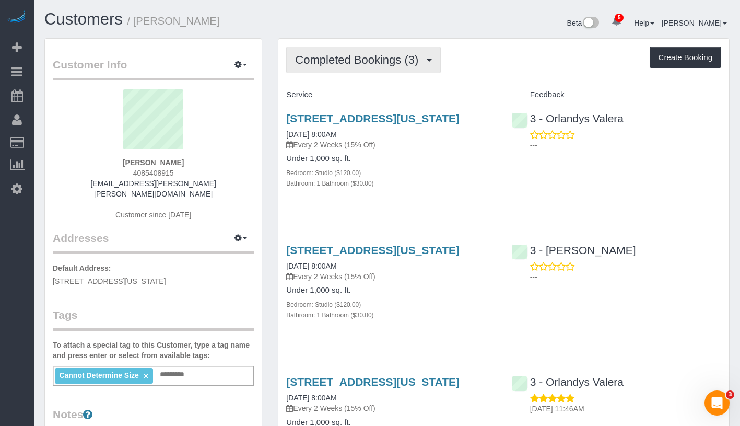
click at [377, 62] on span "Completed Bookings (3)" at bounding box center [359, 59] width 129 height 13
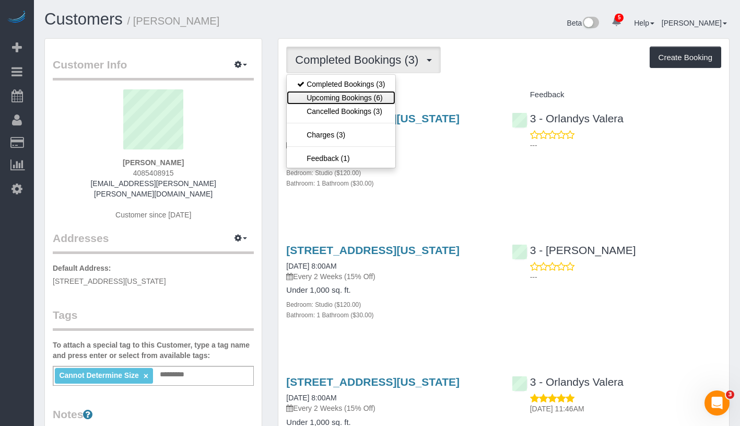
click at [372, 97] on link "Upcoming Bookings (6)" at bounding box center [341, 98] width 109 height 14
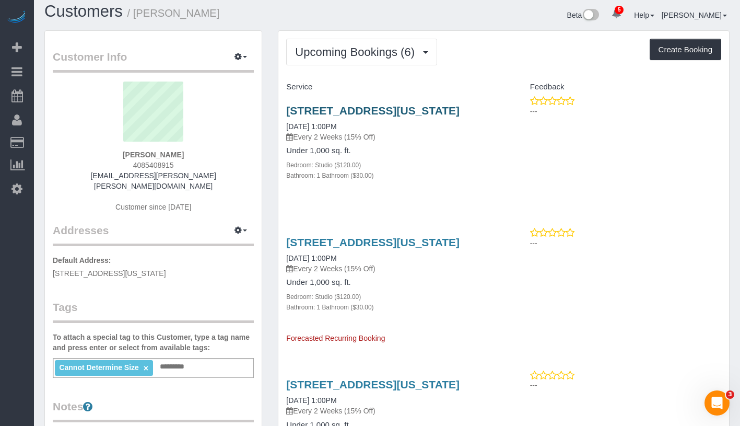
scroll to position [3, 0]
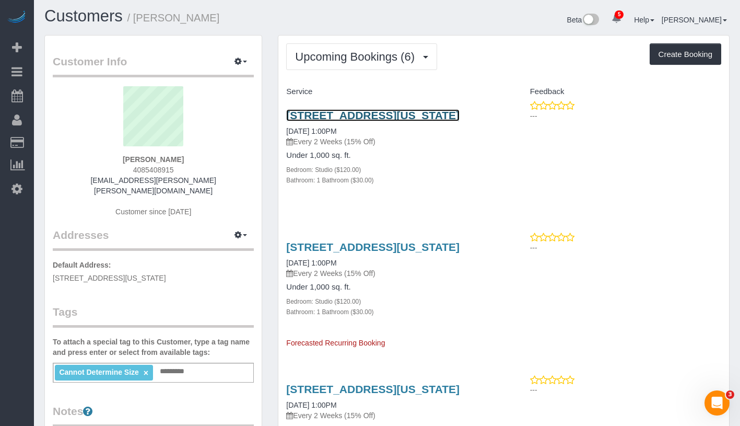
click at [405, 110] on link "273 West 10th Street, Apt 3fe, New York, NY 10014" at bounding box center [372, 115] width 173 height 12
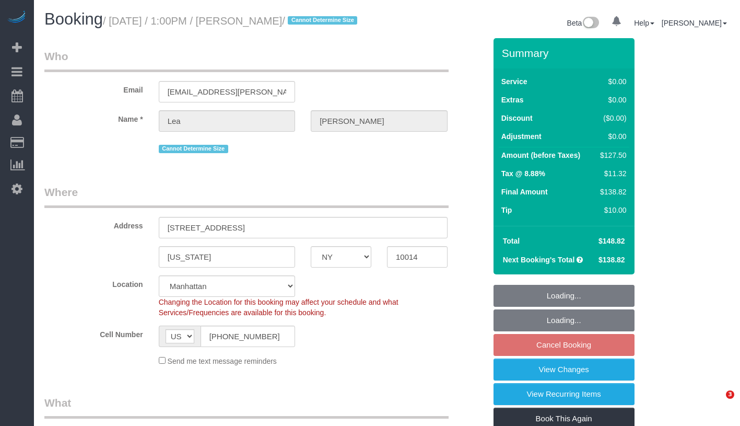
select select "NY"
select select "spot6"
select select "number:89"
select select "number:90"
select select "number:15"
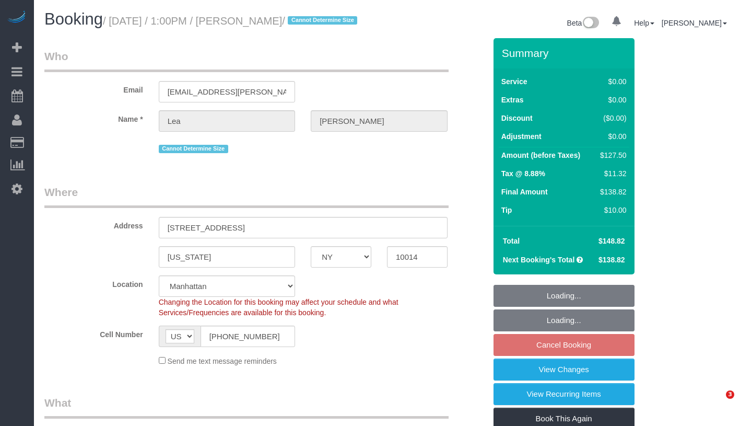
select select "number:5"
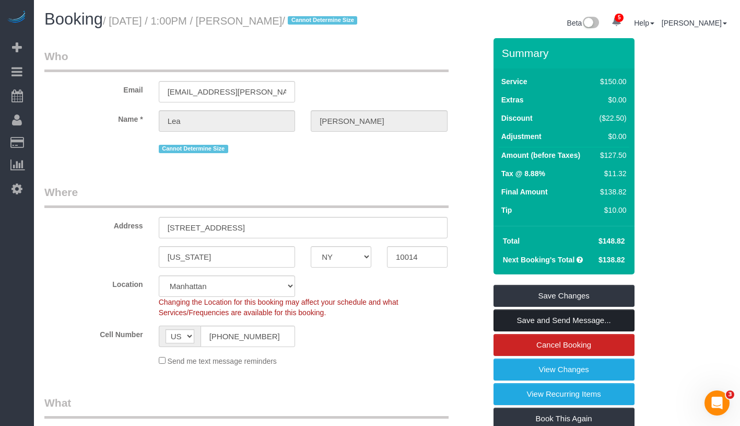
click at [602, 331] on link "Save and Send Message..." at bounding box center [564, 320] width 141 height 22
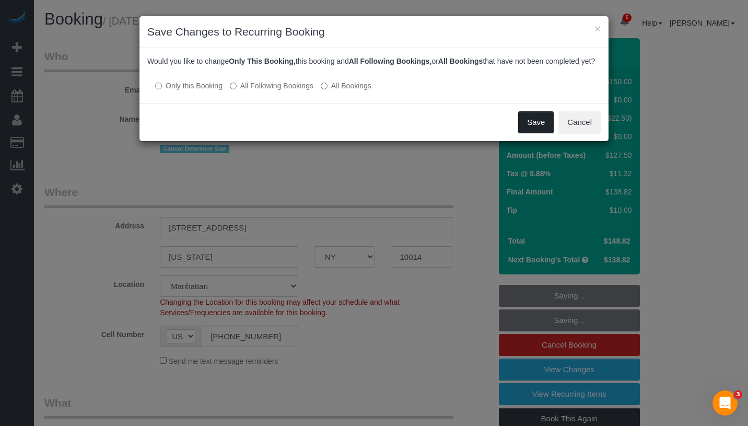
click at [523, 131] on button "Save" at bounding box center [536, 122] width 36 height 22
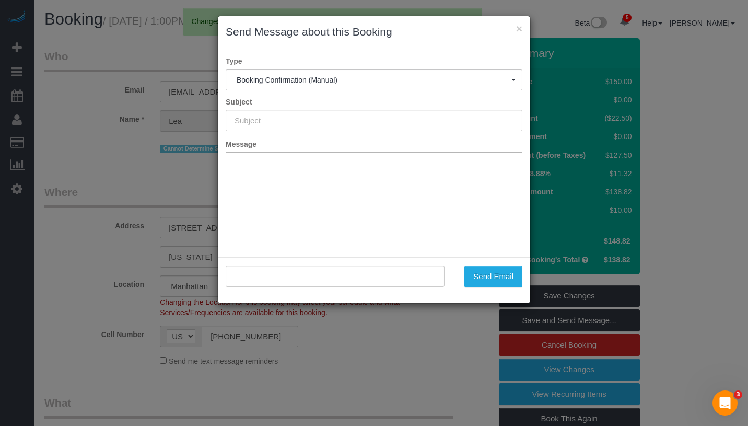
type input "Cleaning Confirmed for 08/19/2025 at 1:00pm"
type input ""Lea Westman" <lea.elizabeth.westman@gmail.com>"
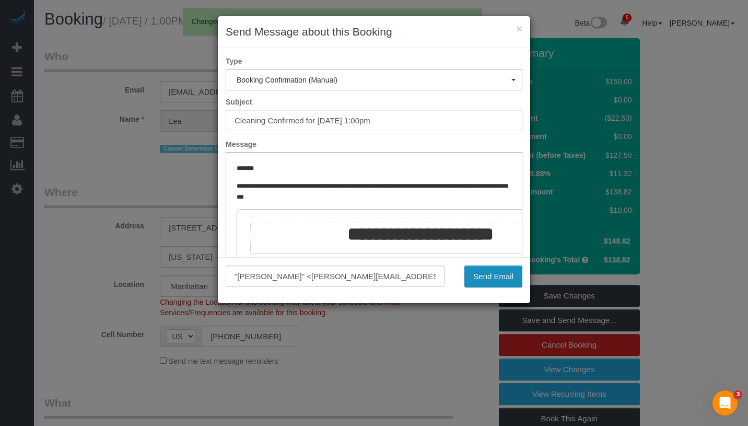
click at [511, 275] on button "Send Email" at bounding box center [494, 276] width 58 height 22
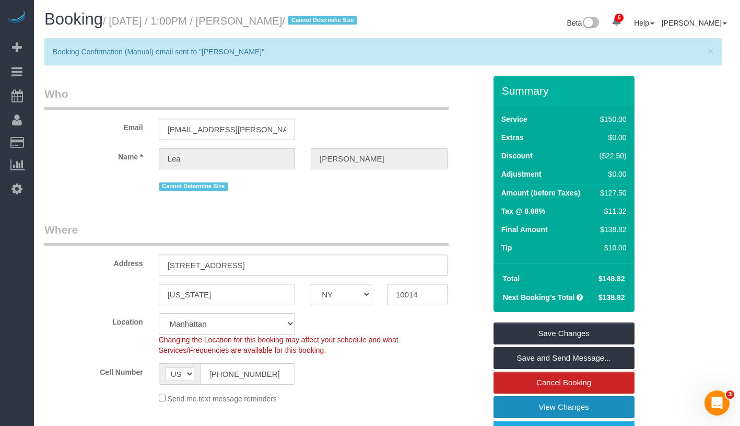
click at [605, 418] on link "View Changes" at bounding box center [564, 407] width 141 height 22
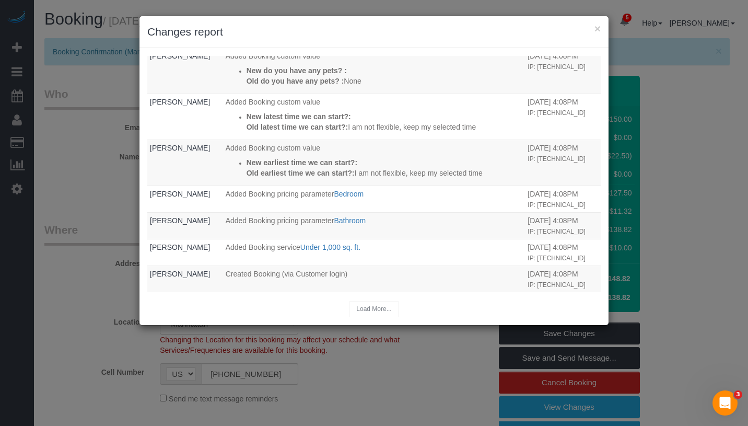
scroll to position [288, 0]
click at [597, 29] on button "×" at bounding box center [598, 28] width 6 height 11
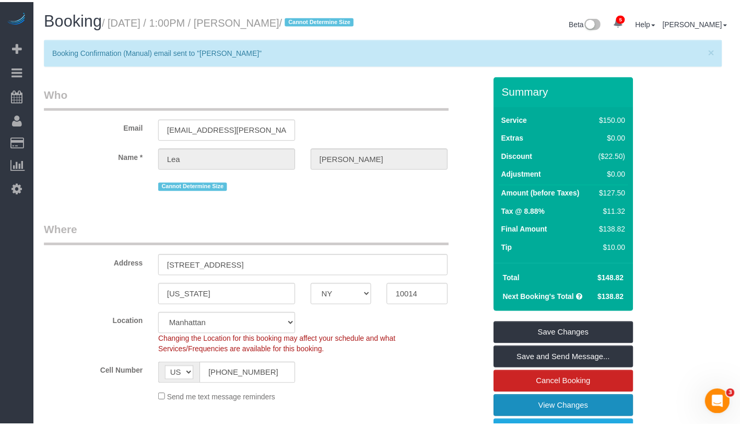
scroll to position [5, 0]
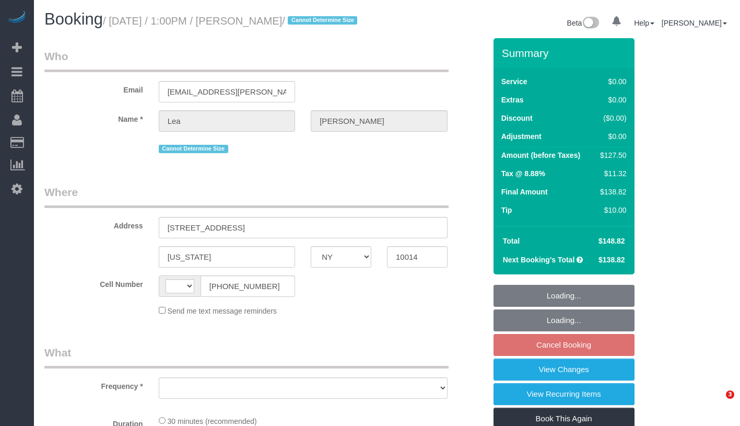
select select "NY"
select select "string:[GEOGRAPHIC_DATA]"
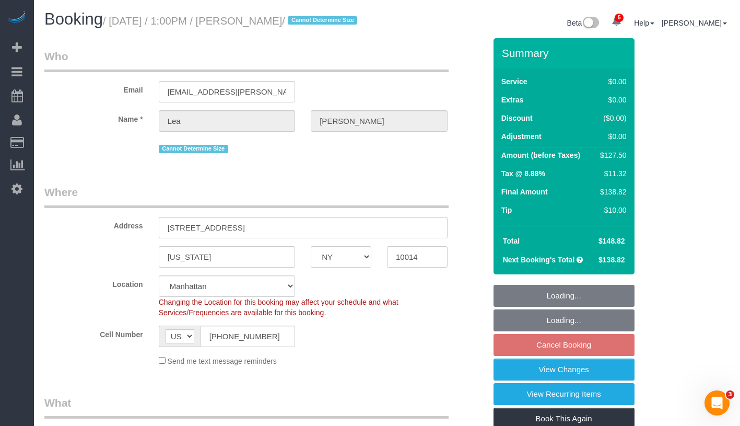
select select "string:stripe-pm_1Rbq434VGloSiKo71bAP1yRu"
select select "object:670"
select select "spot6"
select select "number:89"
select select "number:90"
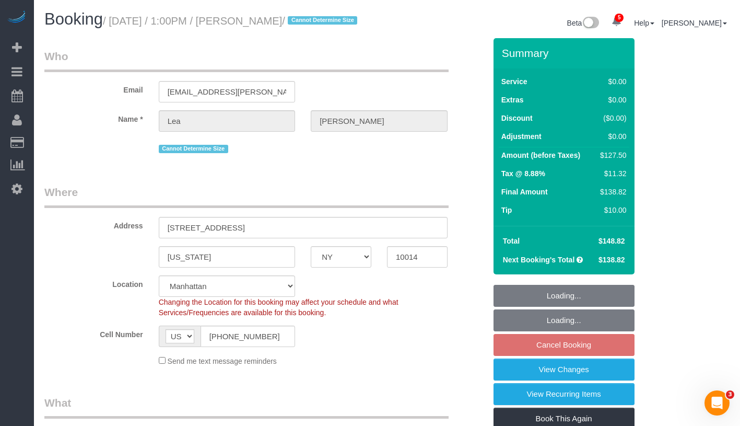
select select "number:15"
select select "number:5"
select select "object:1347"
click at [585, 380] on link "View Changes" at bounding box center [564, 369] width 141 height 22
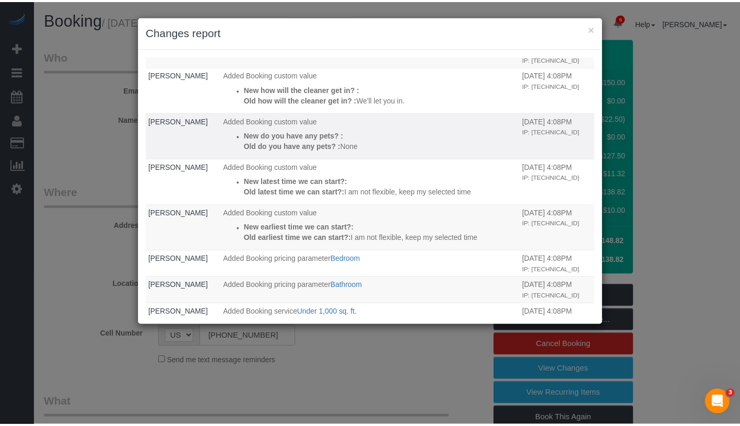
scroll to position [288, 0]
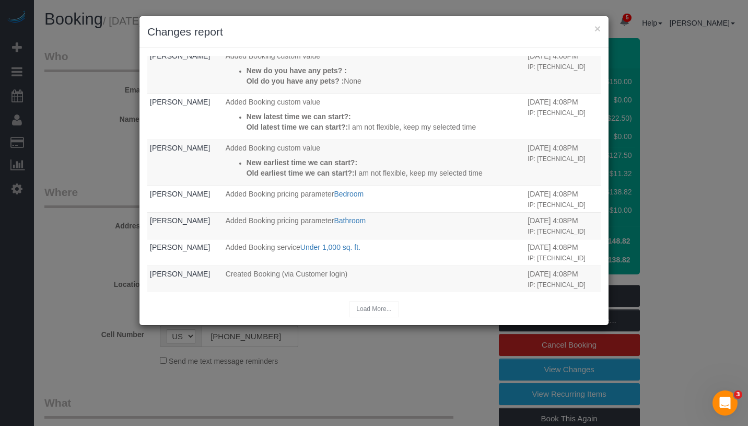
click at [593, 27] on h3 "Changes report" at bounding box center [374, 32] width 454 height 16
click at [597, 31] on button "×" at bounding box center [598, 28] width 6 height 11
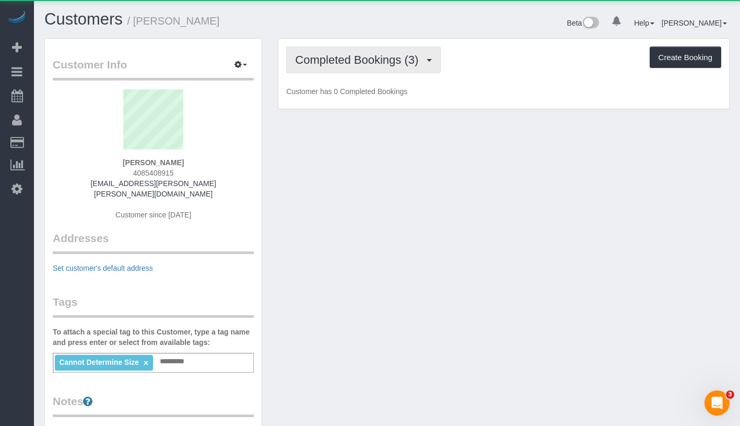
click at [398, 57] on span "Completed Bookings (3)" at bounding box center [359, 59] width 129 height 13
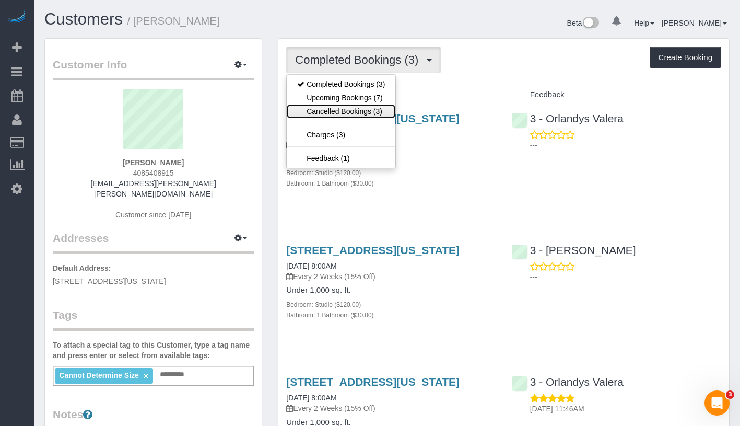
click at [353, 110] on link "Cancelled Bookings (3)" at bounding box center [341, 112] width 109 height 14
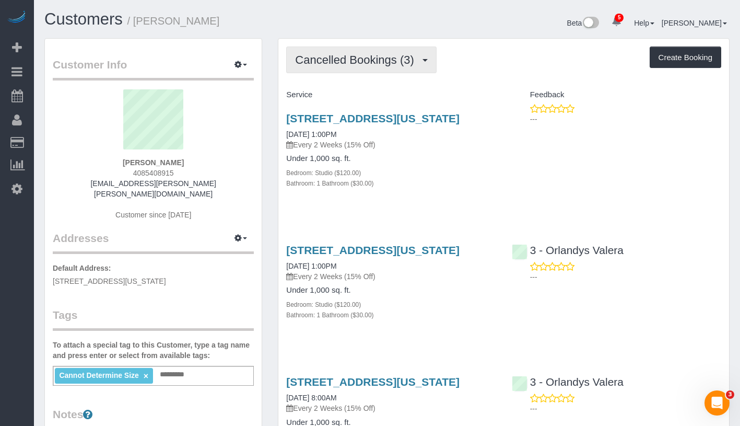
click at [340, 59] on span "Cancelled Bookings (3)" at bounding box center [357, 59] width 124 height 13
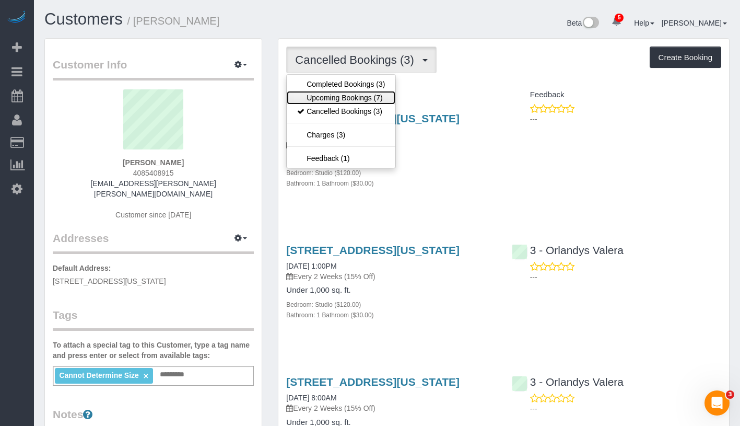
click at [340, 102] on link "Upcoming Bookings (7)" at bounding box center [341, 98] width 109 height 14
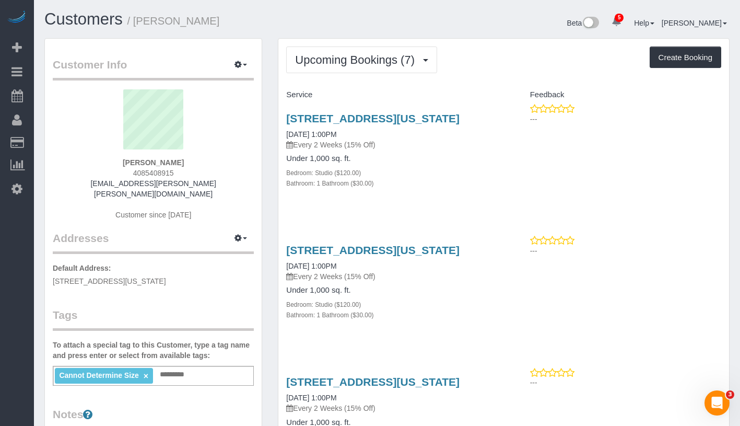
click at [378, 66] on button "Upcoming Bookings (7)" at bounding box center [361, 60] width 151 height 27
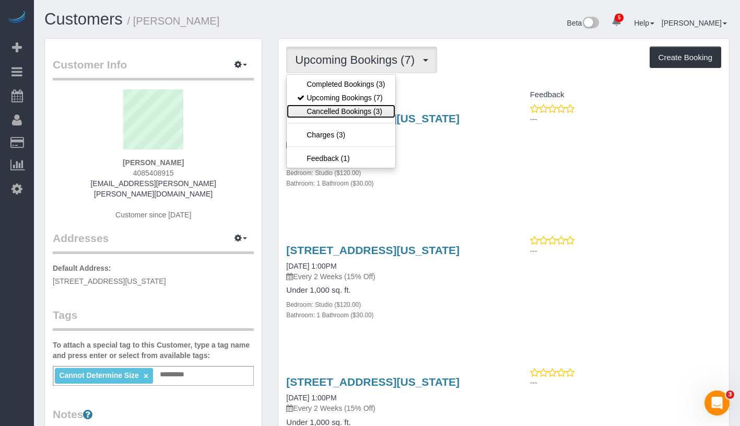
click at [355, 108] on link "Cancelled Bookings (3)" at bounding box center [341, 112] width 109 height 14
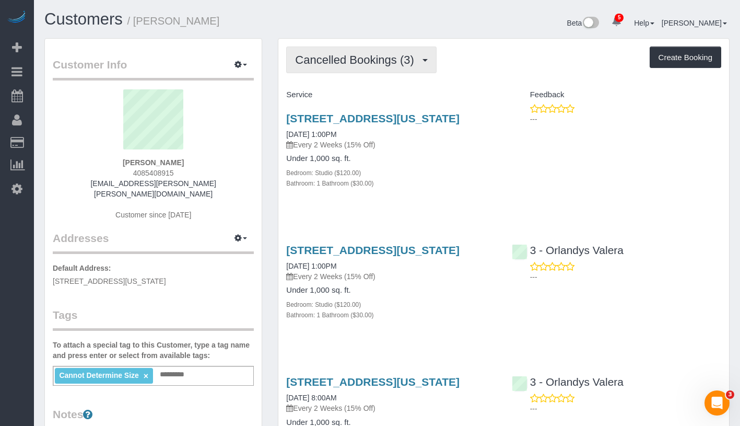
click at [368, 63] on span "Cancelled Bookings (3)" at bounding box center [357, 59] width 124 height 13
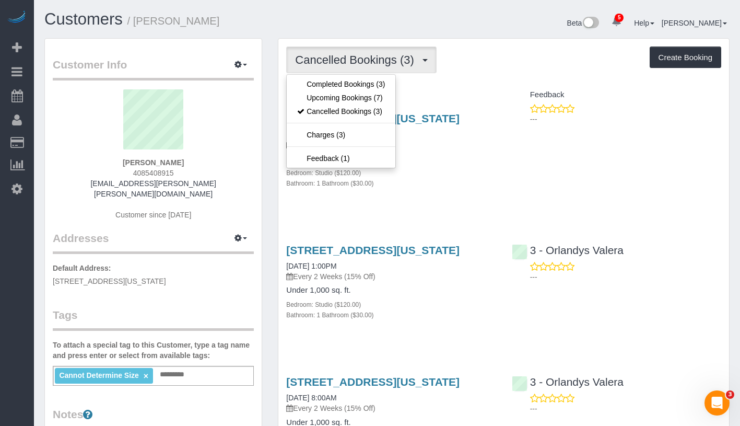
click at [521, 85] on div "Cancelled Bookings (3) Completed Bookings (3) Upcoming Bookings (7) Cancelled B…" at bounding box center [503, 273] width 451 height 468
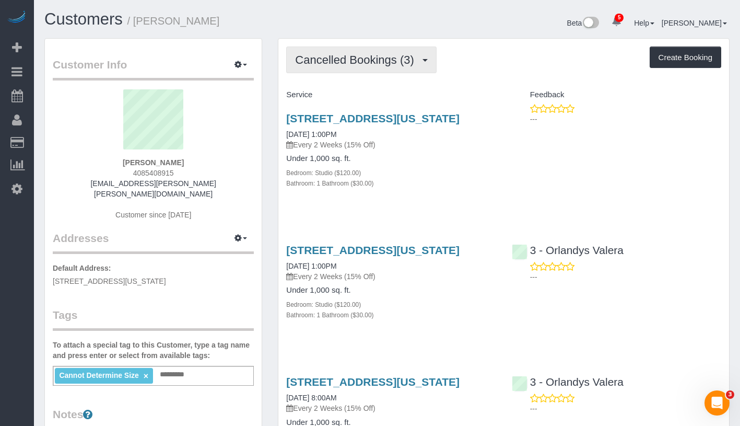
click at [349, 58] on span "Cancelled Bookings (3)" at bounding box center [357, 59] width 124 height 13
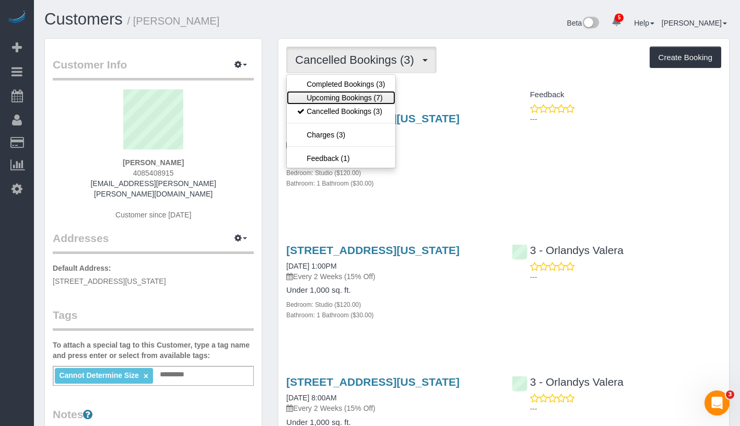
click at [336, 99] on link "Upcoming Bookings (7)" at bounding box center [341, 98] width 109 height 14
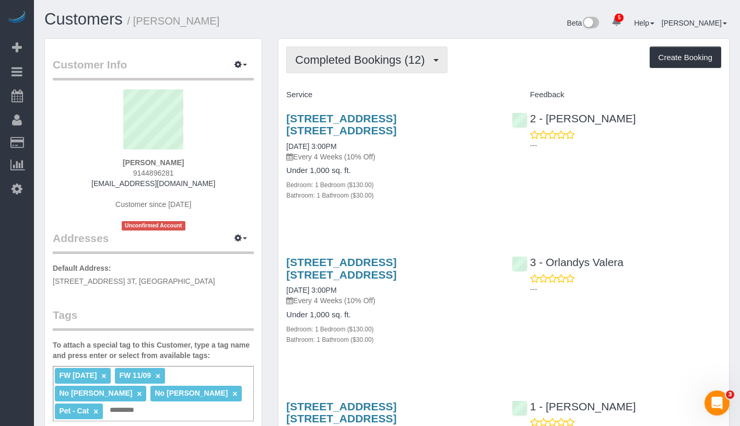
click at [360, 53] on span "Completed Bookings (12)" at bounding box center [362, 59] width 135 height 13
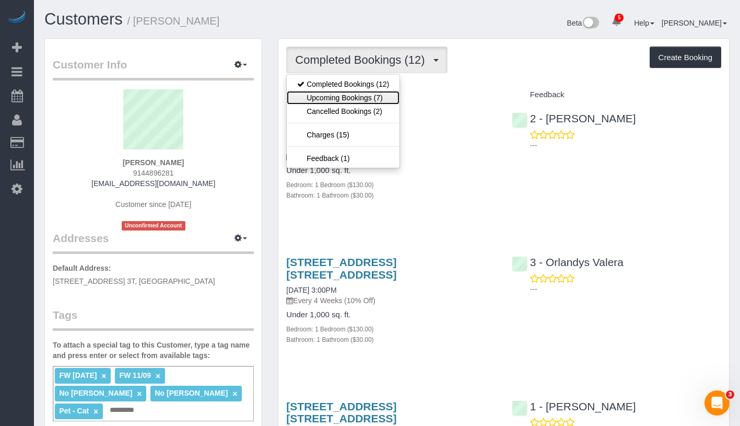
click at [359, 101] on link "Upcoming Bookings (7)" at bounding box center [343, 98] width 113 height 14
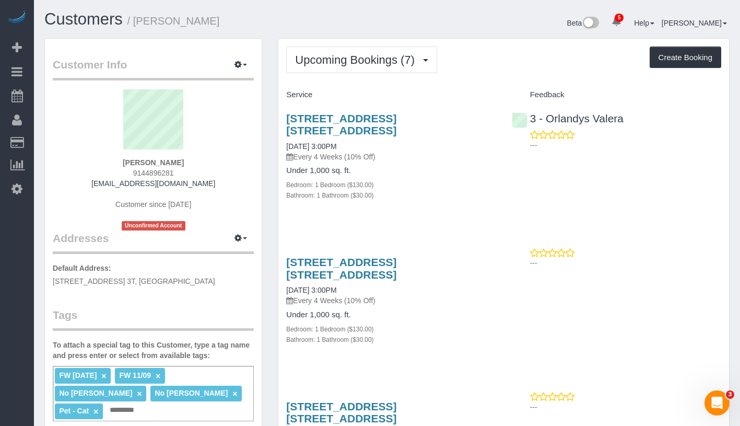
drag, startPoint x: 123, startPoint y: 165, endPoint x: 201, endPoint y: 157, distance: 77.7
click at [201, 157] on div "[PERSON_NAME] 9144896281 [EMAIL_ADDRESS][DOMAIN_NAME] Customer since [DATE] Unc…" at bounding box center [153, 159] width 201 height 141
copy strong "[PERSON_NAME]"
drag, startPoint x: 278, startPoint y: 144, endPoint x: 360, endPoint y: 144, distance: 82.0
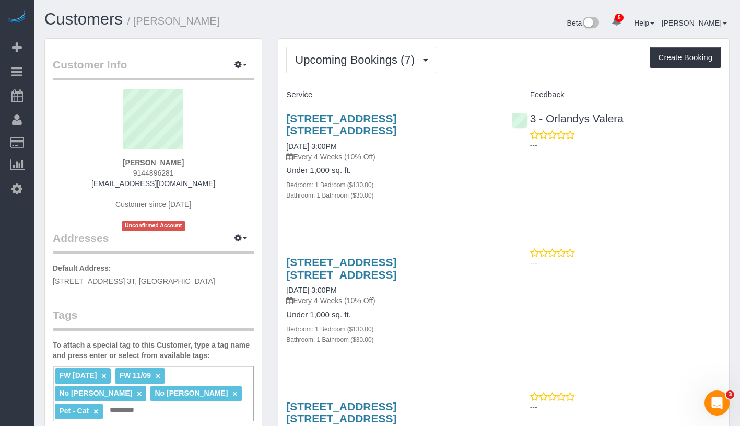
copy link "[DATE] 3:00PM"
